Goal: Browse casually: Explore the website without a specific task or goal

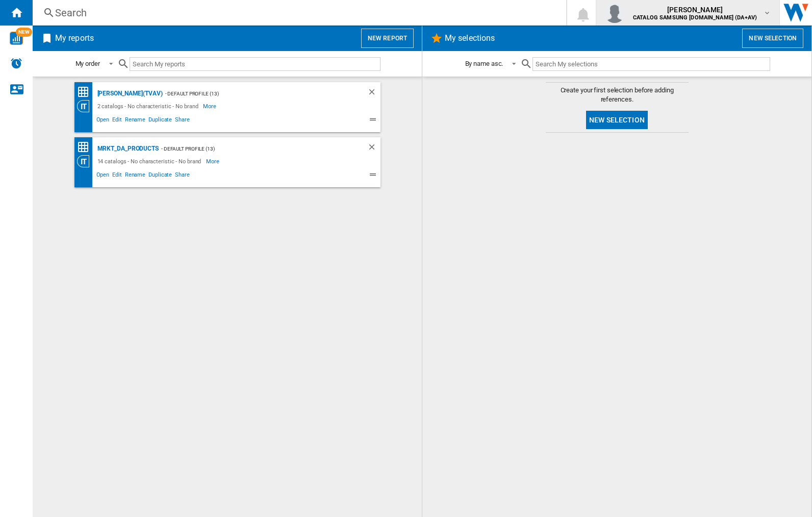
click at [625, 13] on img "button" at bounding box center [614, 13] width 20 height 20
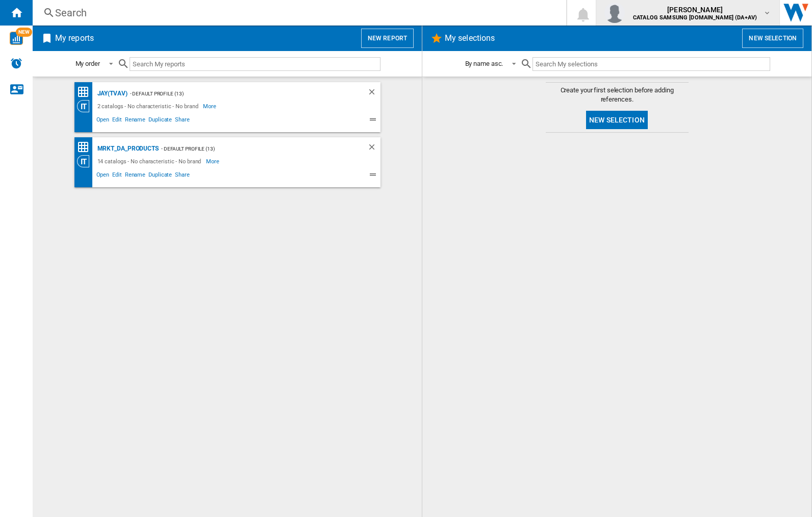
click at [625, 13] on img "button" at bounding box center [614, 13] width 20 height 20
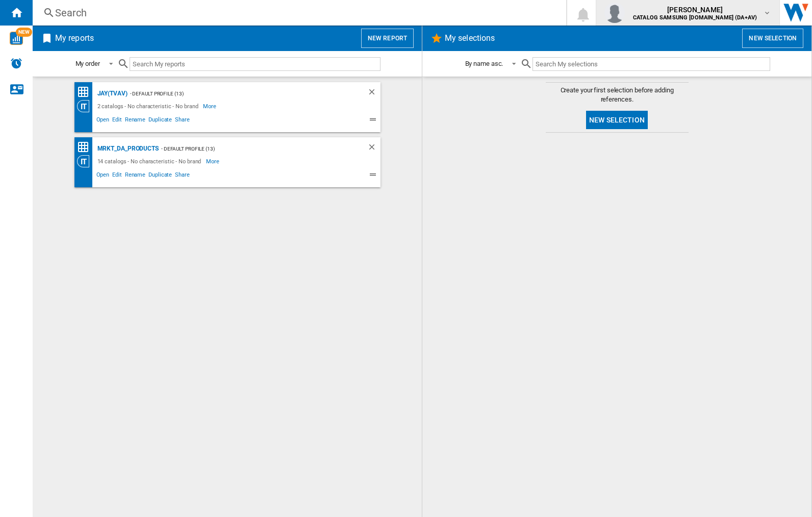
click at [625, 13] on img "button" at bounding box center [614, 13] width 20 height 20
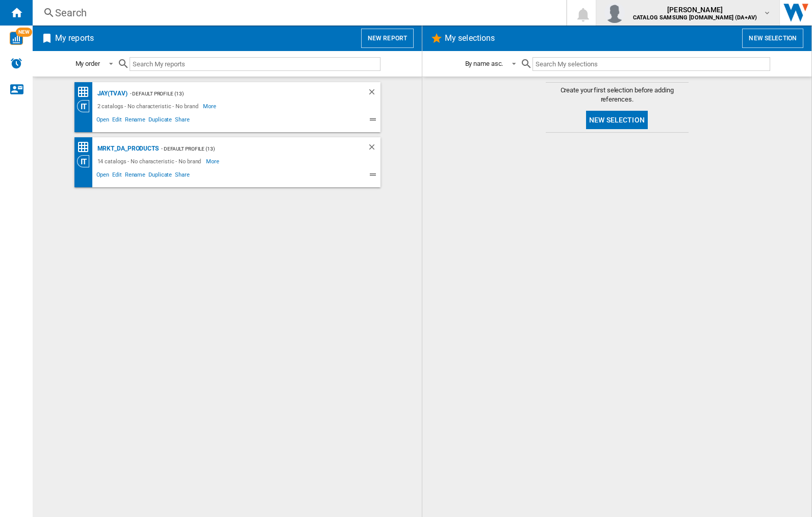
click at [625, 13] on img "button" at bounding box center [614, 13] width 20 height 20
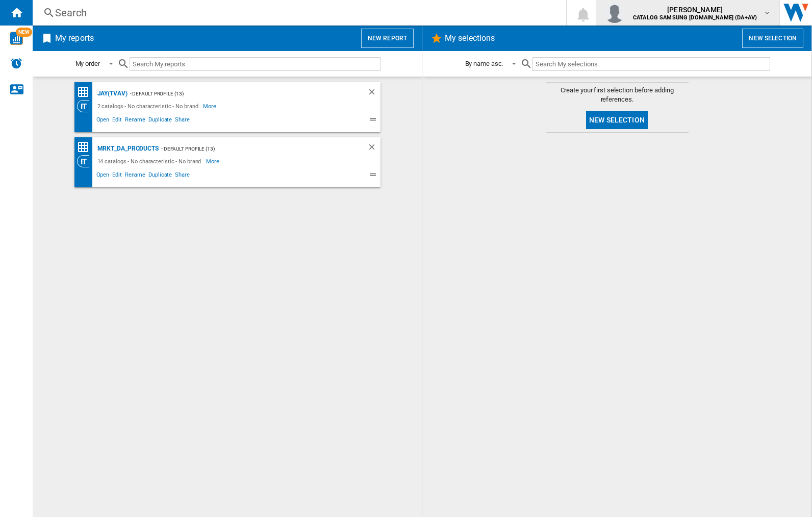
click at [625, 13] on img "button" at bounding box center [614, 13] width 20 height 20
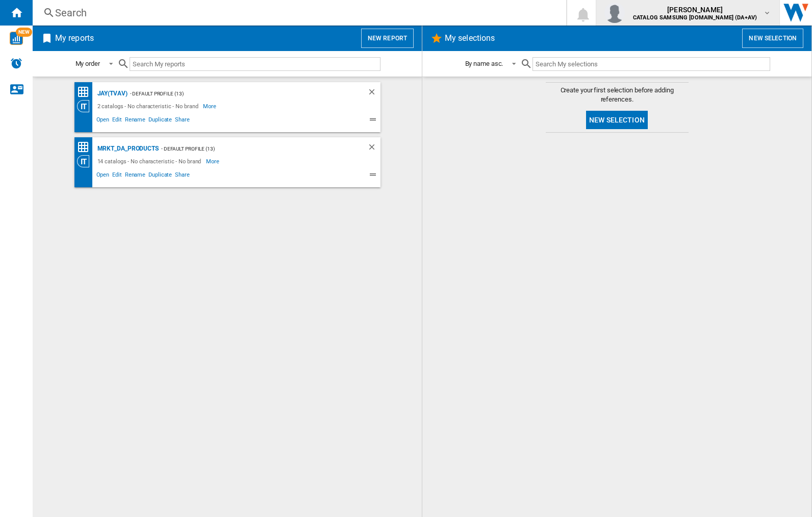
click at [625, 13] on img "button" at bounding box center [614, 13] width 20 height 20
